Goal: Task Accomplishment & Management: Manage account settings

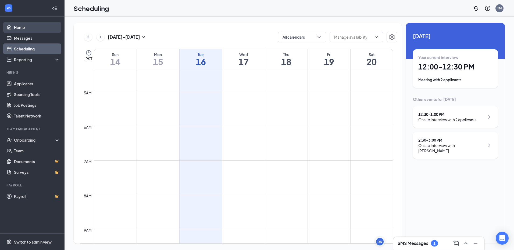
scroll to position [103, 0]
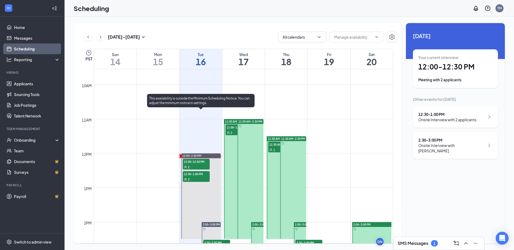
scroll to position [371, 0]
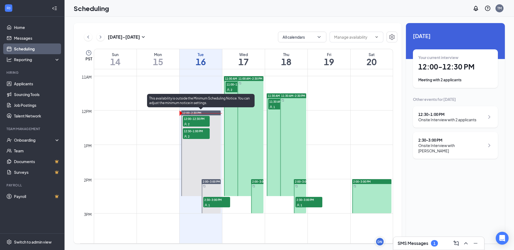
click at [204, 121] on span "12:00-12:30 PM" at bounding box center [196, 118] width 27 height 5
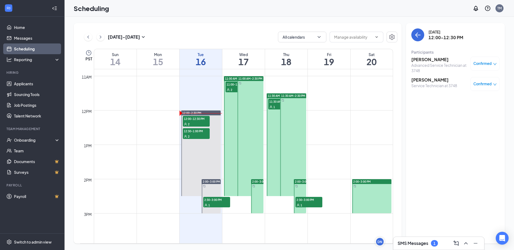
click at [423, 63] on div "Advanced Service Technician at 3748" at bounding box center [439, 68] width 56 height 11
click at [423, 61] on h3 "[PERSON_NAME]" at bounding box center [439, 60] width 56 height 6
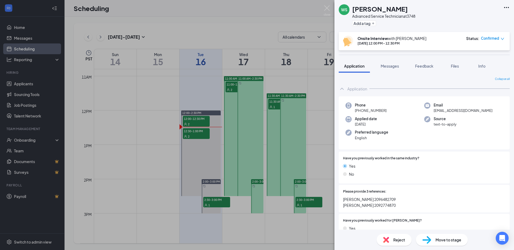
click at [250, 162] on div "[PERSON_NAME] Advanced Service Technician at 3748 Add a tag Onsite Interview wi…" at bounding box center [257, 125] width 514 height 250
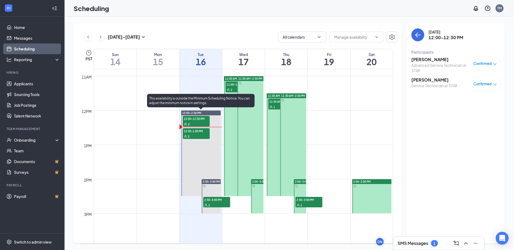
click at [201, 136] on div "2" at bounding box center [196, 136] width 27 height 5
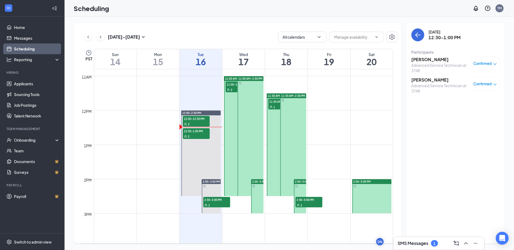
click at [419, 81] on h3 "[PERSON_NAME]" at bounding box center [439, 80] width 56 height 6
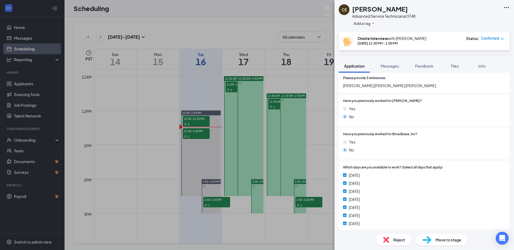
scroll to position [242, 0]
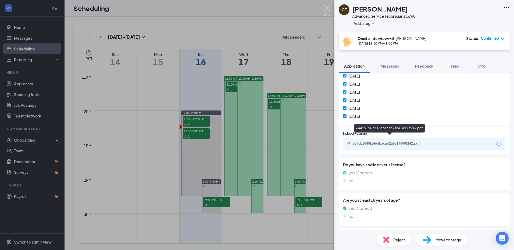
click at [407, 128] on div "6a4cb1645f146dbacab2a8a14860f242.pdf" at bounding box center [389, 128] width 71 height 9
click at [413, 142] on div "6a4cb1645f146dbacab2a8a14860f242.pdf" at bounding box center [389, 144] width 75 height 4
